Goal: Find specific page/section: Find specific page/section

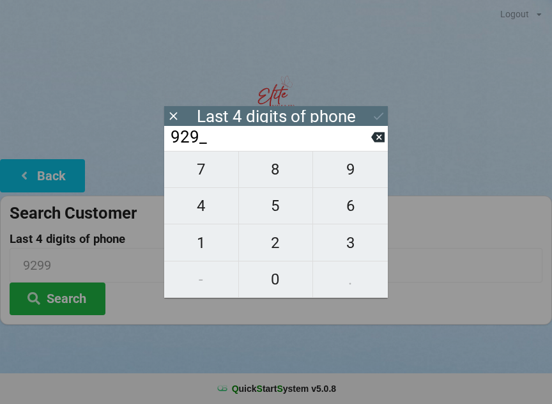
click at [377, 136] on icon at bounding box center [378, 136] width 13 height 13
click at [383, 133] on button at bounding box center [378, 137] width 13 height 17
click at [383, 134] on button at bounding box center [378, 137] width 13 height 17
type input "____"
click at [359, 240] on span "3" at bounding box center [350, 243] width 75 height 27
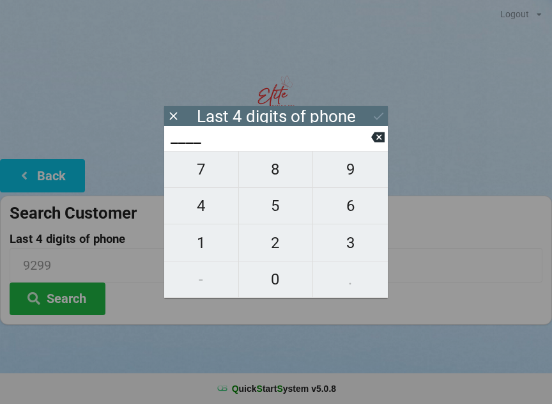
type input "3___"
click at [283, 278] on span "0" at bounding box center [276, 279] width 74 height 27
type input "30__"
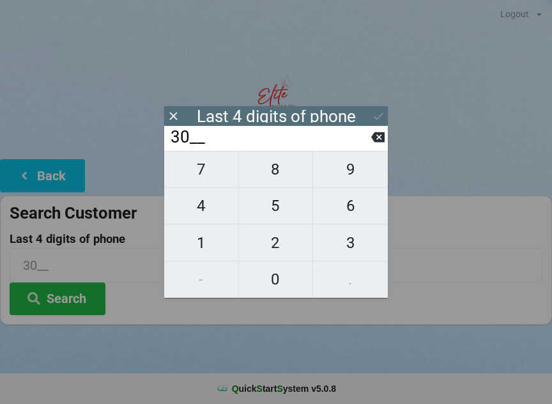
click at [282, 276] on span "0" at bounding box center [276, 279] width 74 height 27
type input "300_"
click at [345, 242] on span "3" at bounding box center [350, 243] width 75 height 27
type input "3003"
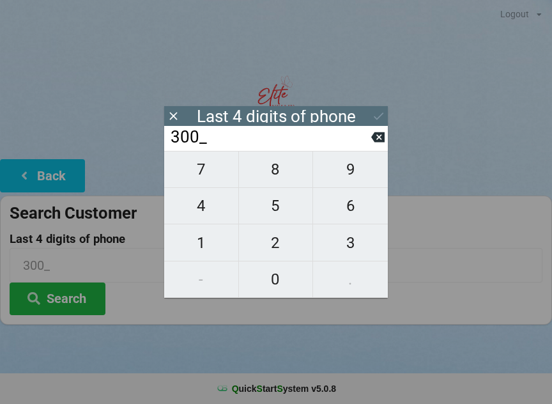
type input "3003"
click at [382, 113] on icon at bounding box center [378, 115] width 13 height 13
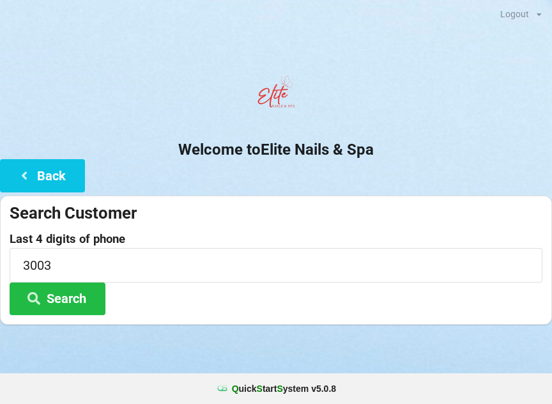
click at [79, 299] on button "Search" at bounding box center [58, 299] width 96 height 33
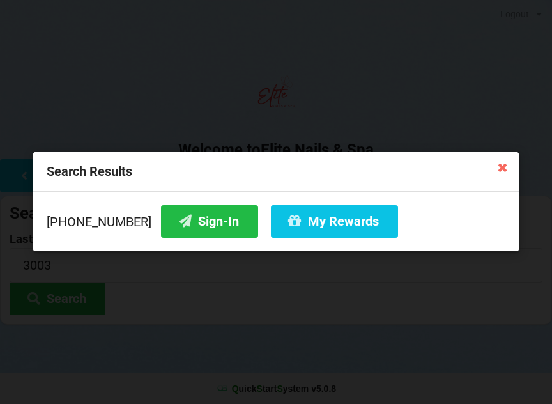
click at [177, 225] on button "Sign-In" at bounding box center [209, 221] width 97 height 33
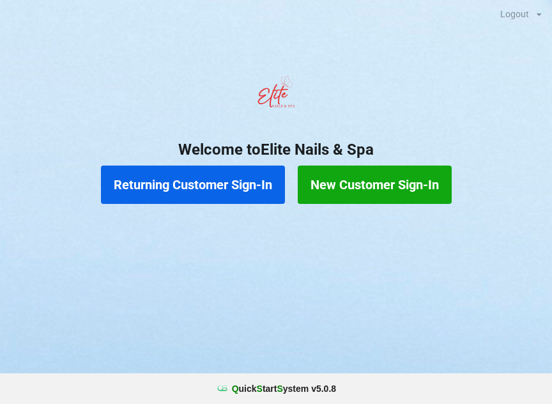
click at [210, 184] on button "Returning Customer Sign-In" at bounding box center [193, 185] width 184 height 38
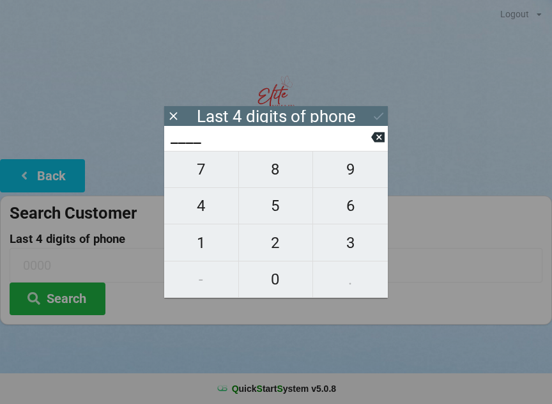
click at [276, 253] on span "2" at bounding box center [276, 243] width 74 height 27
type input "2___"
click at [210, 212] on span "4" at bounding box center [201, 205] width 74 height 27
type input "24__"
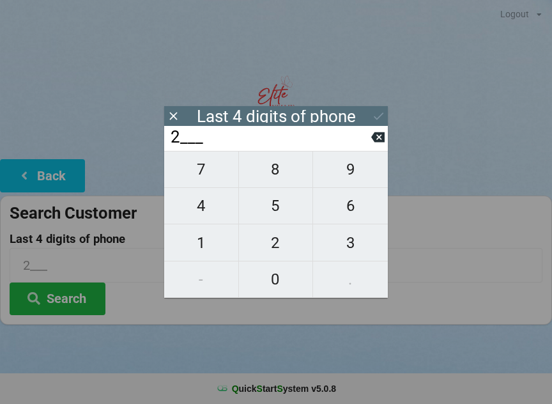
type input "24__"
click at [347, 254] on span "3" at bounding box center [350, 243] width 75 height 27
type input "243_"
click at [207, 174] on span "7" at bounding box center [201, 169] width 74 height 27
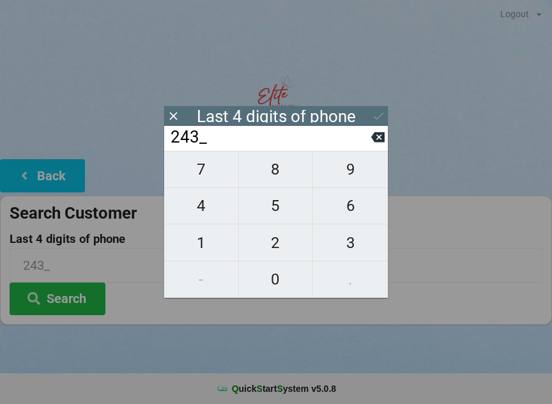
type input "2437"
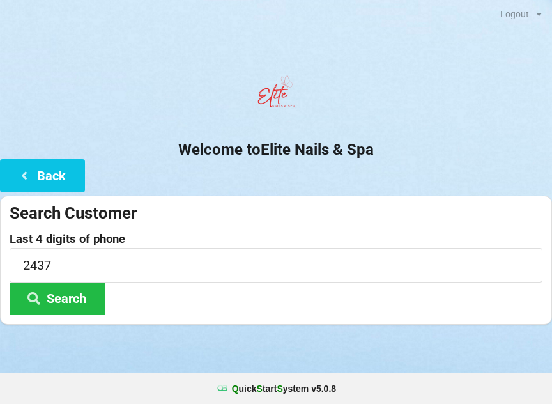
click at [88, 295] on button "Search" at bounding box center [58, 299] width 96 height 33
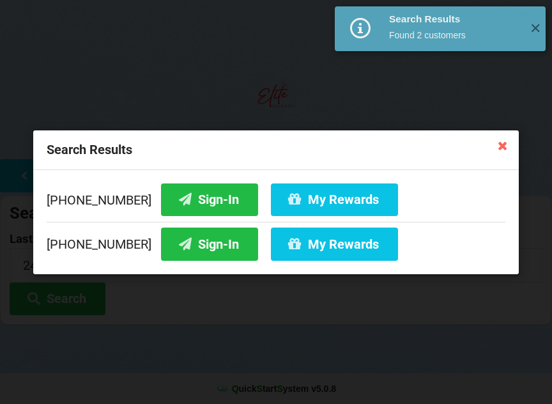
click at [200, 244] on button "Sign-In" at bounding box center [209, 244] width 97 height 33
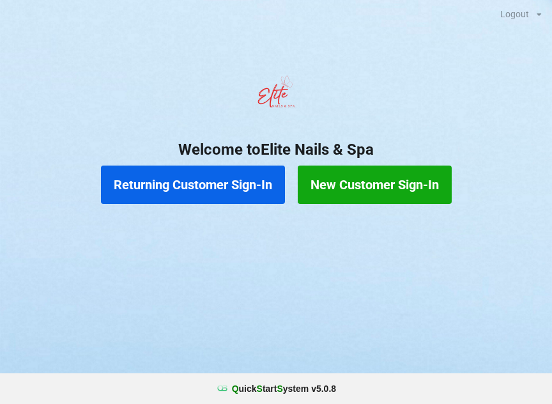
click at [169, 175] on button "Returning Customer Sign-In" at bounding box center [193, 185] width 184 height 38
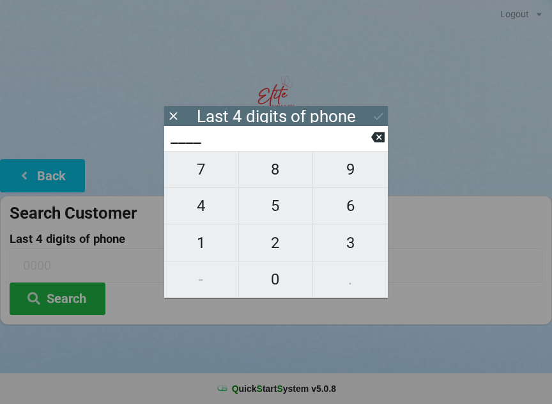
click at [331, 178] on span "9" at bounding box center [350, 169] width 75 height 27
type input "9___"
click at [373, 139] on icon at bounding box center [378, 136] width 13 height 13
click at [340, 251] on span "3" at bounding box center [350, 243] width 75 height 27
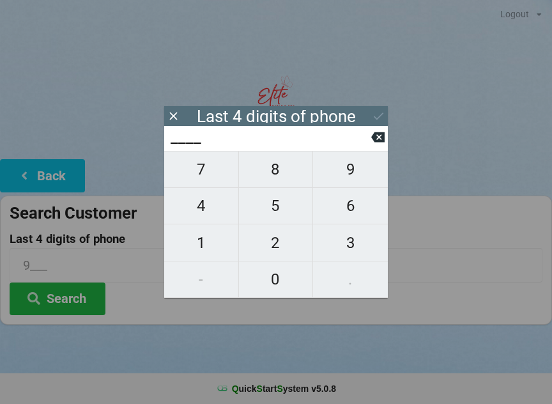
type input "3___"
click at [370, 135] on input "3___" at bounding box center [270, 137] width 202 height 20
click at [372, 137] on icon at bounding box center [378, 136] width 13 height 13
click at [266, 215] on span "5" at bounding box center [276, 205] width 74 height 27
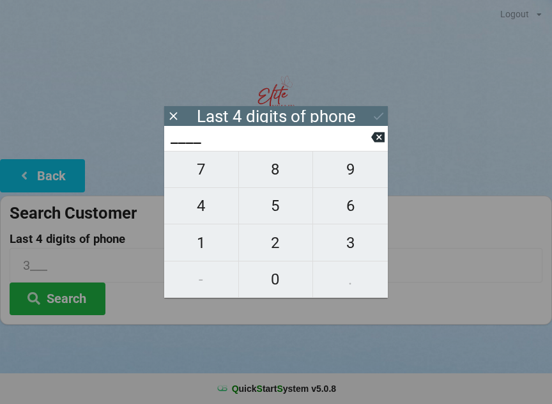
type input "5___"
click at [196, 247] on span "1" at bounding box center [201, 243] width 74 height 27
type input "51__"
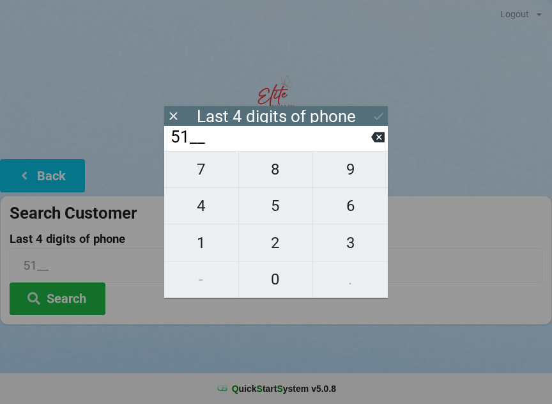
click at [269, 173] on span "8" at bounding box center [276, 169] width 74 height 27
type input "518_"
click at [348, 249] on span "3" at bounding box center [350, 243] width 75 height 27
type input "5183"
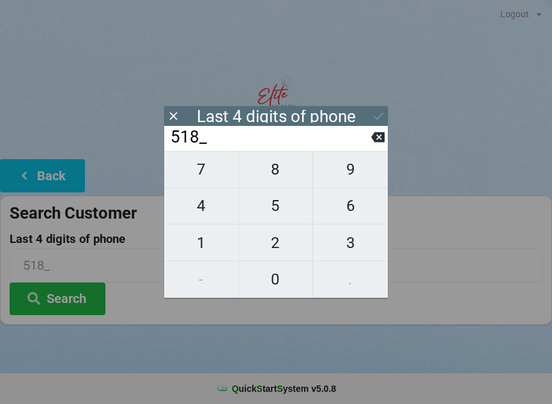
type input "5183"
click at [370, 135] on input "5183" at bounding box center [270, 137] width 202 height 20
click at [376, 135] on icon at bounding box center [378, 136] width 13 height 13
click at [384, 139] on icon at bounding box center [378, 137] width 13 height 10
click at [379, 139] on icon at bounding box center [378, 137] width 13 height 10
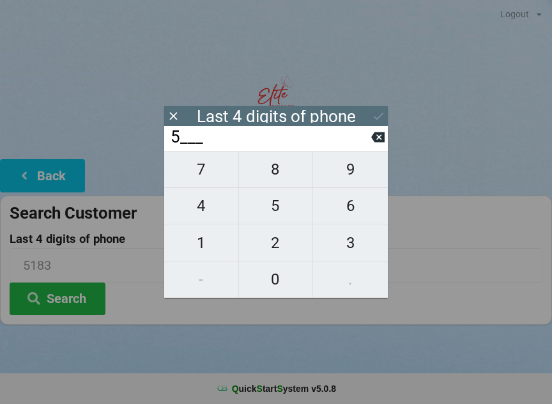
click at [379, 141] on icon at bounding box center [378, 136] width 13 height 13
click at [362, 235] on span "3" at bounding box center [350, 243] width 75 height 27
type input "3___"
click at [278, 282] on span "0" at bounding box center [276, 279] width 74 height 27
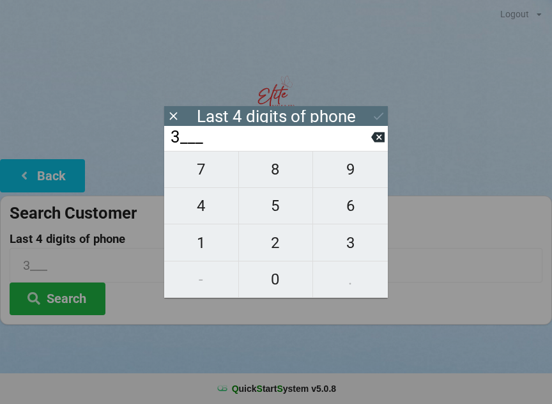
type input "30__"
click at [284, 205] on span "5" at bounding box center [276, 205] width 74 height 27
type input "305_"
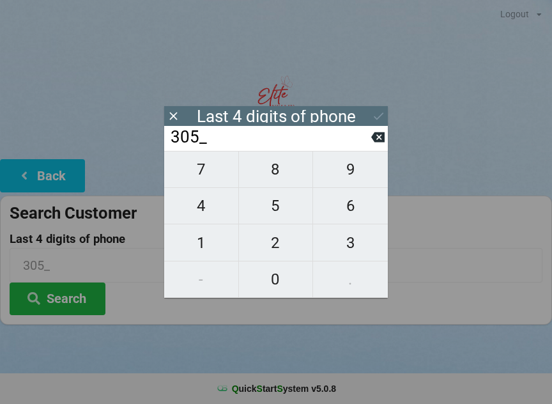
click at [191, 215] on span "4" at bounding box center [201, 205] width 74 height 27
type input "3054"
click at [79, 298] on button "Search" at bounding box center [58, 299] width 96 height 33
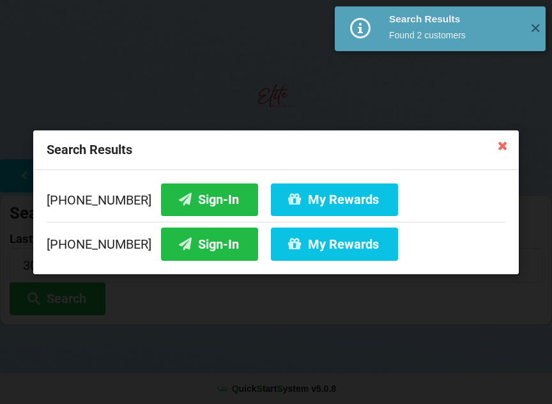
click at [186, 190] on button "Sign-In" at bounding box center [209, 199] width 97 height 33
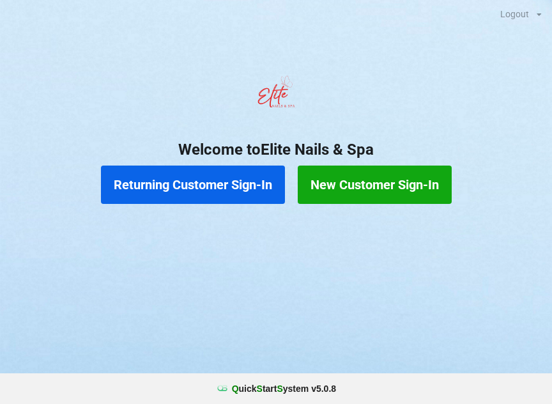
click at [402, 182] on button "New Customer Sign-In" at bounding box center [375, 185] width 154 height 38
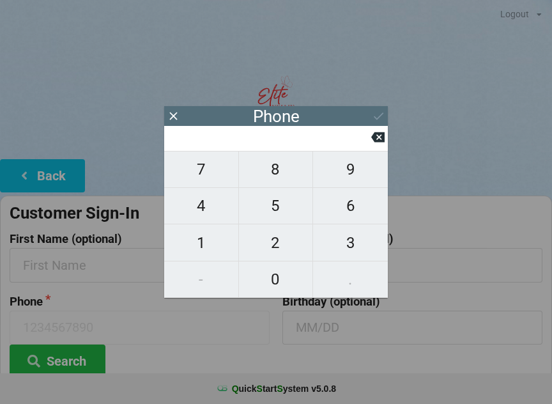
click at [349, 178] on span "9" at bounding box center [350, 169] width 75 height 27
type input "9"
click at [379, 139] on icon at bounding box center [378, 137] width 13 height 10
click at [363, 244] on span "3" at bounding box center [350, 243] width 75 height 27
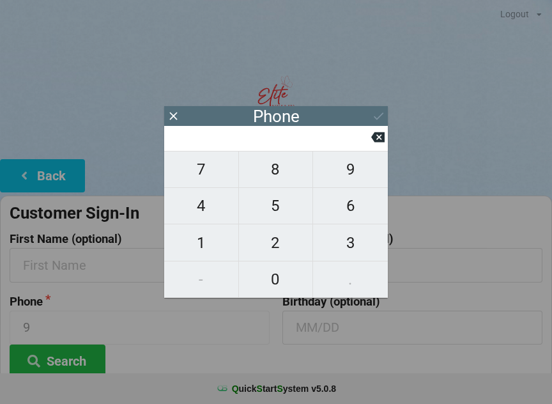
type input "3"
click at [214, 247] on span "1" at bounding box center [201, 243] width 74 height 27
type input "31"
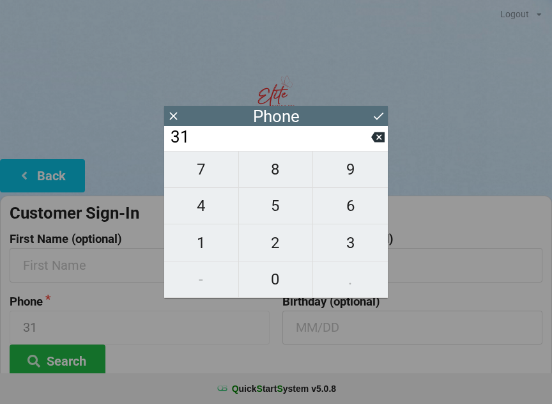
click at [380, 167] on span "9" at bounding box center [350, 169] width 75 height 27
type input "319"
click at [208, 207] on span "4" at bounding box center [201, 205] width 74 height 27
type input "3194"
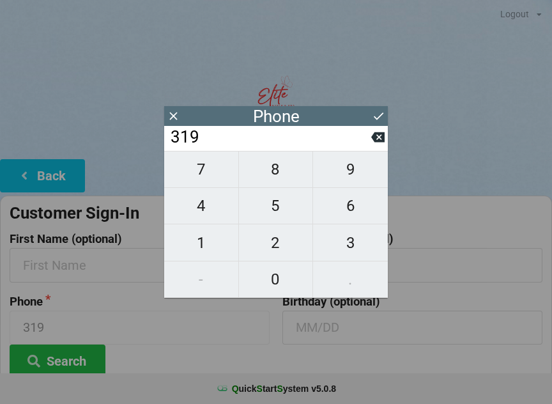
type input "3194"
click at [286, 208] on span "5" at bounding box center [276, 205] width 74 height 27
type input "31945"
click at [293, 279] on span "0" at bounding box center [276, 279] width 74 height 27
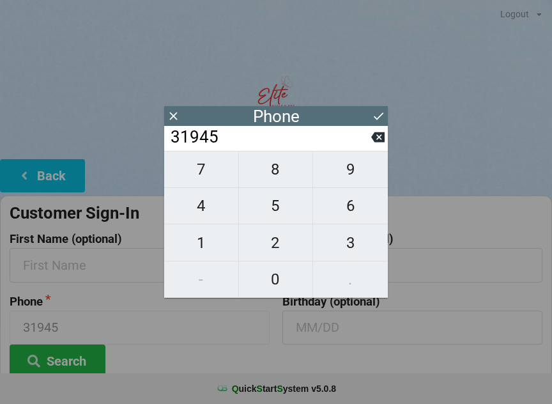
type input "319450"
click at [219, 179] on span "7" at bounding box center [201, 169] width 74 height 27
type input "3194507"
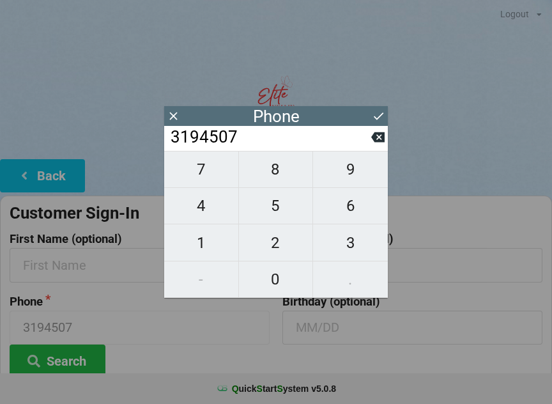
click at [295, 254] on span "2" at bounding box center [276, 243] width 74 height 27
type input "31945072"
click at [207, 205] on span "4" at bounding box center [201, 205] width 74 height 27
type input "319450724"
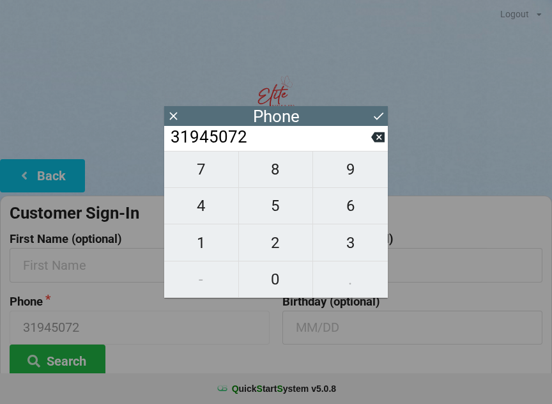
type input "319450724"
click at [377, 133] on button at bounding box center [378, 137] width 13 height 17
click at [373, 141] on icon at bounding box center [378, 137] width 13 height 10
click at [372, 144] on icon at bounding box center [378, 136] width 13 height 13
click at [372, 138] on icon at bounding box center [378, 136] width 13 height 13
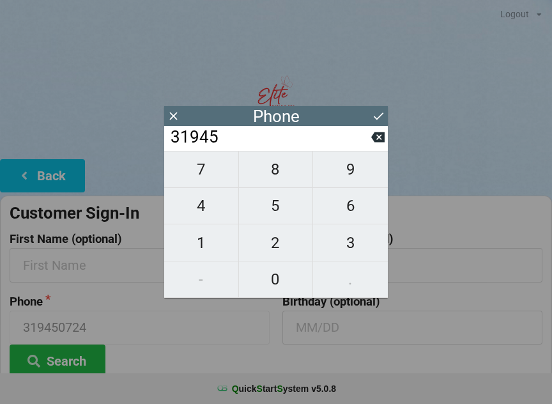
click at [375, 139] on icon at bounding box center [378, 137] width 13 height 10
click at [377, 141] on icon at bounding box center [378, 137] width 13 height 10
click at [375, 142] on icon at bounding box center [378, 137] width 13 height 10
click at [370, 142] on input "31" at bounding box center [270, 137] width 202 height 20
click at [382, 142] on icon at bounding box center [378, 137] width 13 height 10
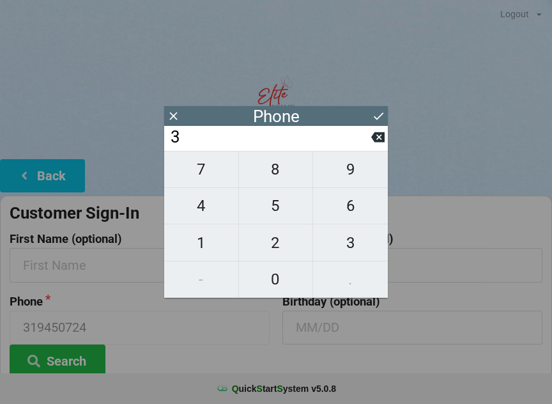
click at [282, 248] on span "2" at bounding box center [276, 243] width 74 height 27
type input "32"
click at [205, 243] on span "1" at bounding box center [201, 243] width 74 height 27
type input "321"
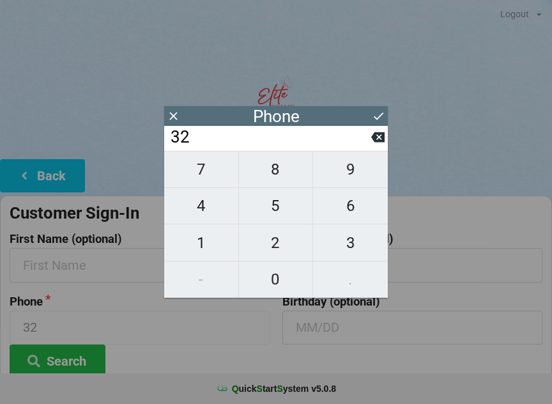
type input "321"
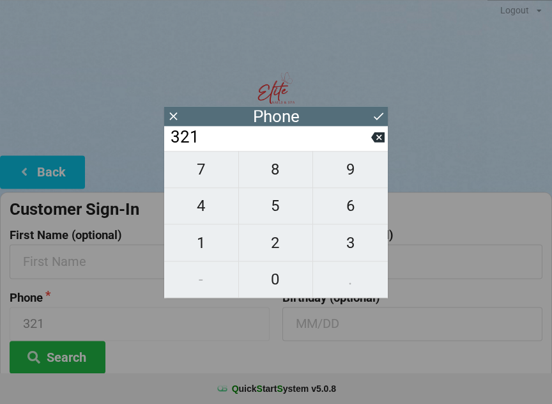
click at [302, 219] on span "5" at bounding box center [276, 205] width 74 height 27
type input "3215"
click at [377, 146] on button at bounding box center [378, 137] width 13 height 17
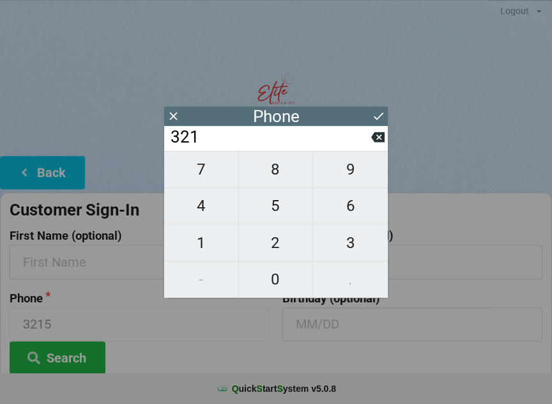
scroll to position [0, 0]
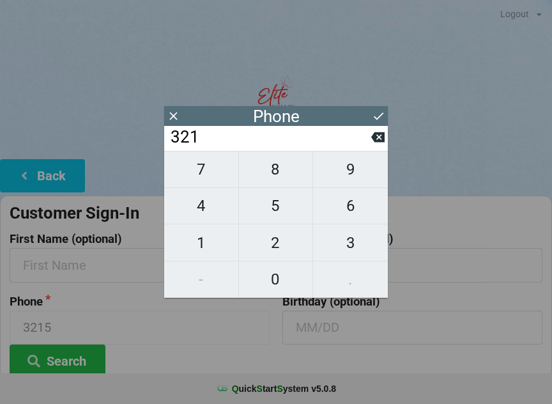
click at [358, 174] on span "9" at bounding box center [350, 169] width 75 height 27
type input "3219"
click at [205, 214] on span "4" at bounding box center [201, 205] width 74 height 27
type input "32194"
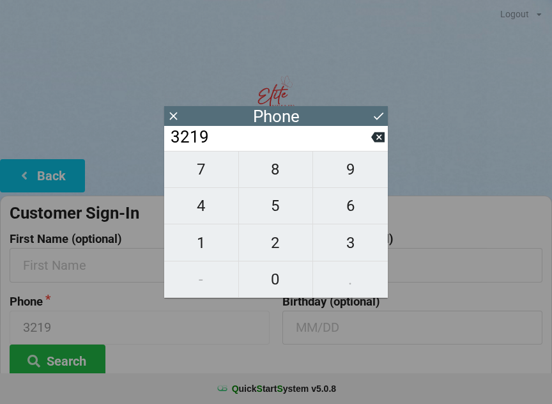
type input "32194"
click at [294, 213] on span "5" at bounding box center [276, 205] width 74 height 27
type input "321945"
click at [288, 279] on span "0" at bounding box center [276, 279] width 74 height 27
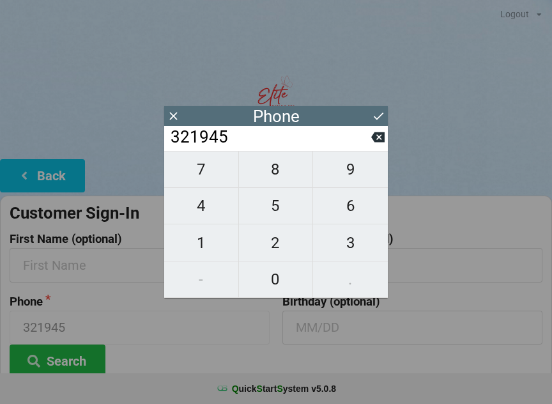
type input "3219450"
click at [203, 168] on span "7" at bounding box center [201, 169] width 74 height 27
type input "32194507"
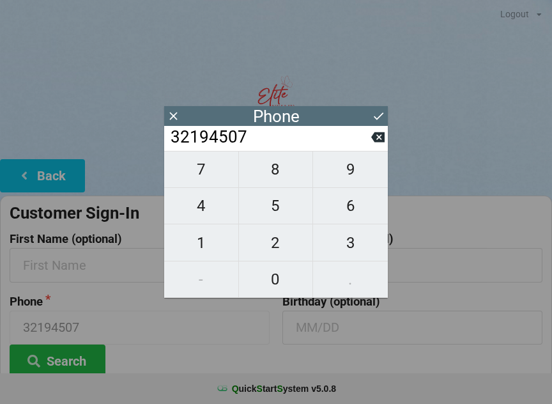
click at [286, 243] on span "2" at bounding box center [276, 243] width 74 height 27
type input "321945072"
click at [207, 214] on span "4" at bounding box center [201, 205] width 74 height 27
type input "3219450724"
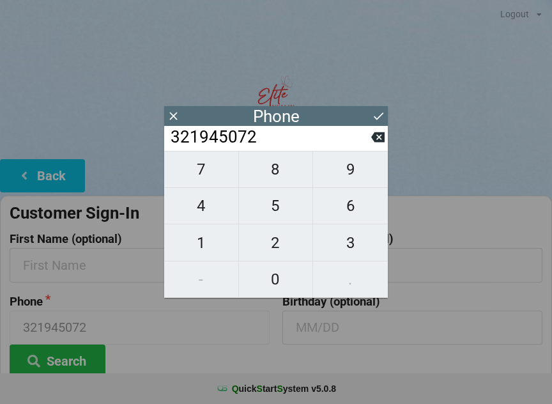
type input "3219450724"
click at [339, 115] on div "Phone" at bounding box center [276, 116] width 224 height 20
click at [345, 113] on div "Phone" at bounding box center [276, 116] width 224 height 20
click at [384, 111] on icon at bounding box center [378, 115] width 13 height 13
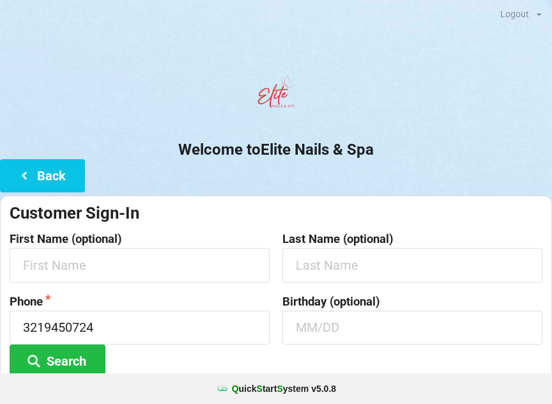
click at [44, 165] on button "Back" at bounding box center [42, 175] width 85 height 33
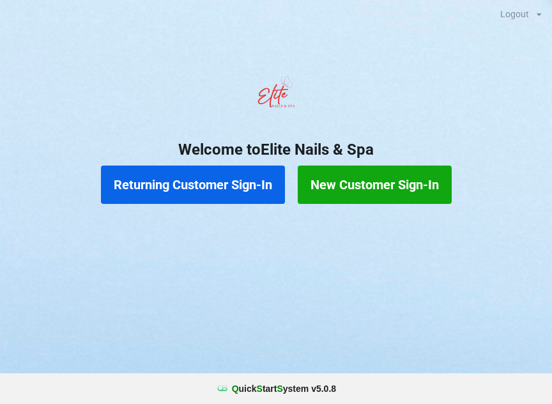
click at [240, 179] on button "Returning Customer Sign-In" at bounding box center [193, 185] width 184 height 38
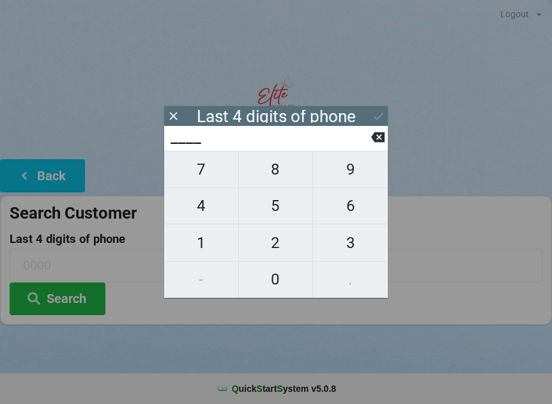
click at [357, 246] on span "3" at bounding box center [350, 243] width 75 height 27
type input "3___"
click at [281, 248] on span "2" at bounding box center [276, 243] width 74 height 27
type input "32__"
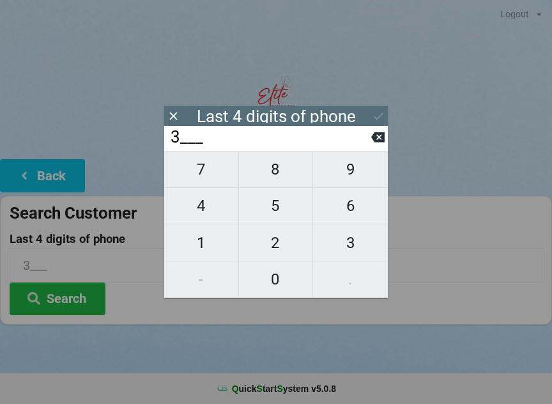
type input "32__"
click at [201, 248] on span "1" at bounding box center [201, 243] width 74 height 27
type input "321_"
click at [363, 168] on span "9" at bounding box center [350, 169] width 75 height 27
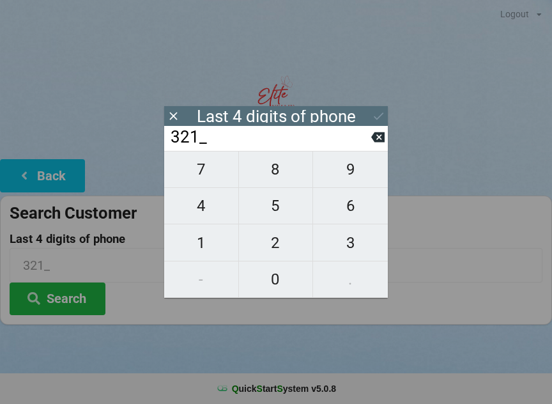
type input "3219"
click at [213, 214] on div "7 8 9 4 5 6 1 2 3 - 0 ." at bounding box center [276, 224] width 224 height 147
click at [280, 208] on div "7 8 9 4 5 6 1 2 3 - 0 ." at bounding box center [276, 224] width 224 height 147
click at [381, 135] on icon at bounding box center [378, 136] width 13 height 13
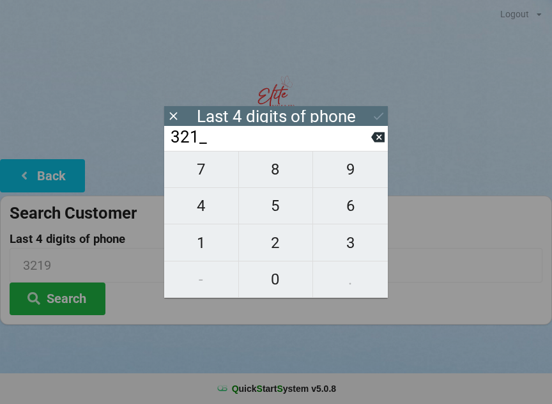
click at [368, 138] on input "321_" at bounding box center [270, 137] width 202 height 20
click at [378, 134] on icon at bounding box center [378, 136] width 13 height 13
click at [374, 134] on icon at bounding box center [378, 136] width 13 height 13
click at [372, 144] on icon at bounding box center [378, 136] width 13 height 13
click at [365, 247] on span "3" at bounding box center [350, 243] width 75 height 27
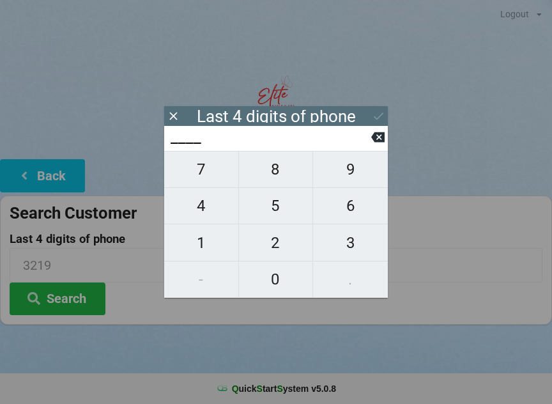
type input "3___"
click at [290, 242] on span "2" at bounding box center [276, 243] width 74 height 27
type input "32__"
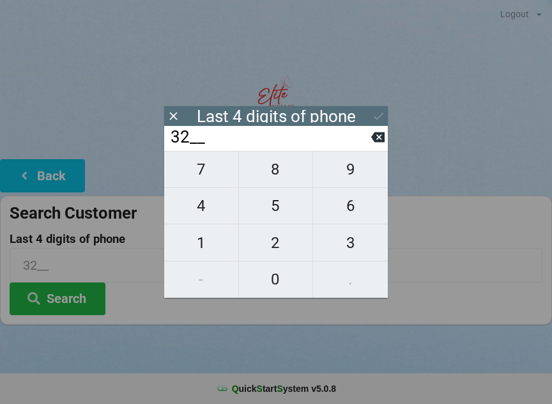
click at [201, 244] on span "1" at bounding box center [201, 243] width 74 height 27
type input "321_"
click at [368, 165] on span "9" at bounding box center [350, 169] width 75 height 27
type input "3219"
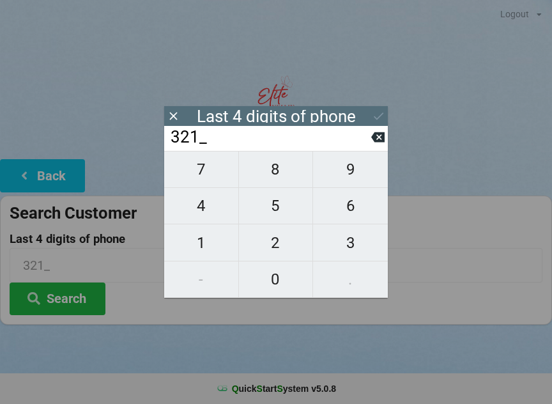
type input "3219"
click at [216, 211] on div "7 8 9 4 5 6 1 2 3 - 0 ." at bounding box center [276, 224] width 224 height 147
click at [301, 198] on div "7 8 9 4 5 6 1 2 3 - 0 ." at bounding box center [276, 224] width 224 height 147
click at [384, 133] on button at bounding box center [378, 137] width 13 height 17
click at [379, 143] on icon at bounding box center [378, 136] width 13 height 13
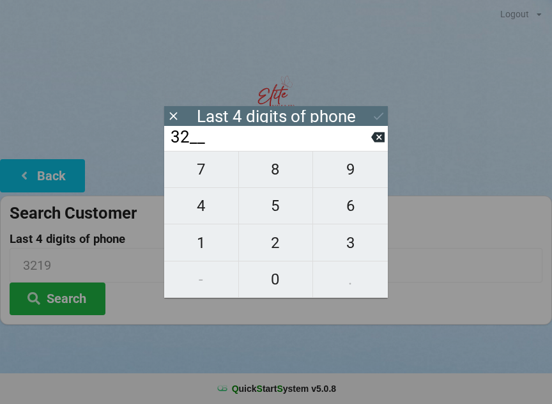
click at [379, 139] on icon at bounding box center [378, 137] width 13 height 10
click at [377, 139] on icon at bounding box center [378, 137] width 13 height 10
type input "____"
click at [376, 141] on icon at bounding box center [378, 137] width 13 height 10
click at [374, 139] on icon at bounding box center [378, 137] width 13 height 10
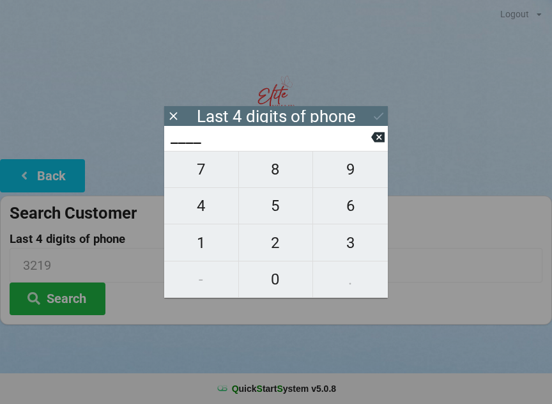
click at [384, 134] on button at bounding box center [378, 137] width 13 height 17
click at [380, 137] on icon at bounding box center [378, 137] width 13 height 10
click at [168, 118] on icon at bounding box center [173, 115] width 13 height 13
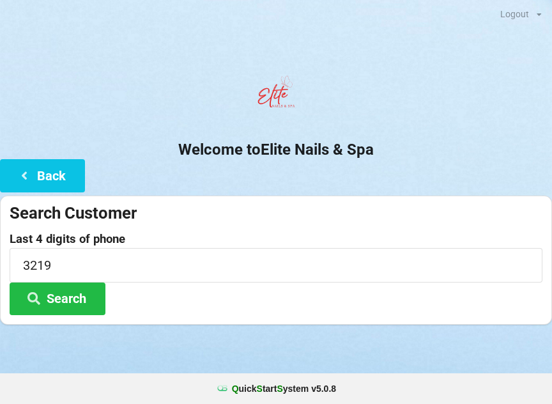
click at [184, 109] on div at bounding box center [276, 97] width 552 height 54
click at [59, 295] on button "Search" at bounding box center [58, 299] width 96 height 33
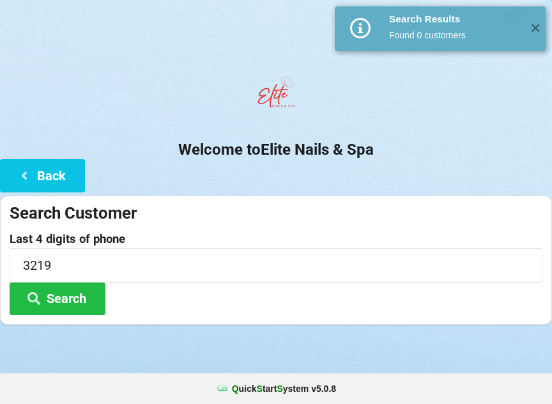
click at [533, 26] on span "✕" at bounding box center [535, 28] width 21 height 13
